Goal: Transaction & Acquisition: Purchase product/service

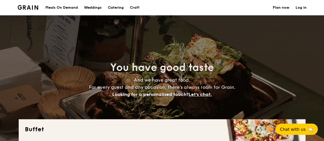
select select
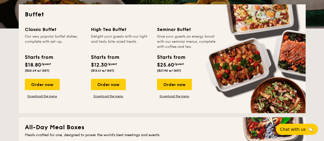
scroll to position [115, 0]
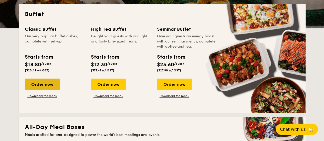
click at [49, 85] on div "Order now" at bounding box center [42, 84] width 35 height 11
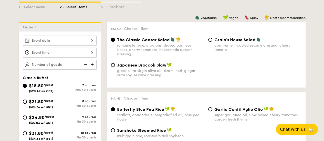
scroll to position [122, 0]
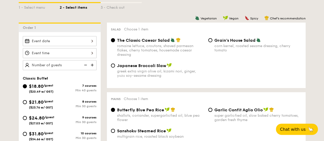
click at [62, 42] on div at bounding box center [60, 41] width 74 height 10
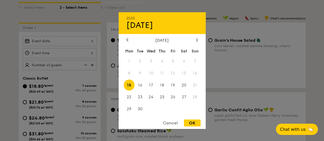
click at [196, 84] on span "21" at bounding box center [194, 85] width 11 height 11
click at [237, 67] on div at bounding box center [162, 70] width 324 height 141
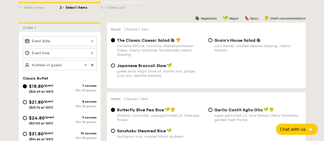
select select
